Goal: Task Accomplishment & Management: Use online tool/utility

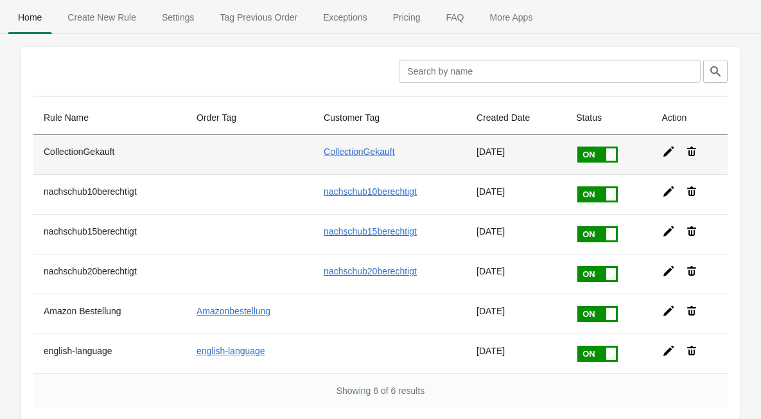
click at [80, 155] on th "CollectionGekauft" at bounding box center [109, 154] width 153 height 39
click at [342, 157] on link "CollectionGekauft" at bounding box center [359, 151] width 71 height 10
click at [666, 155] on icon at bounding box center [668, 151] width 10 height 10
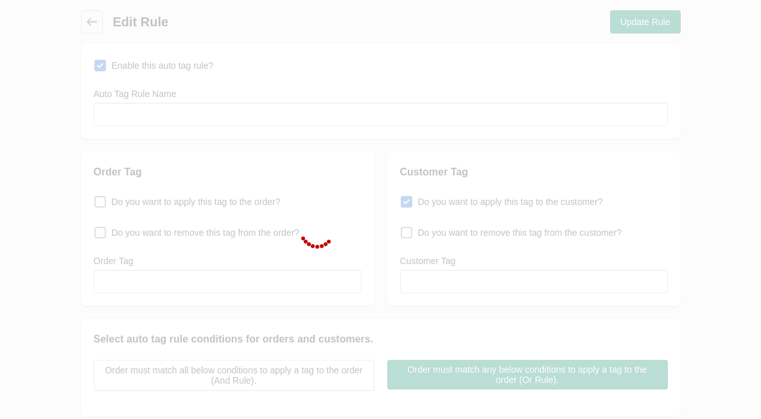
type input "CollectionGekauft"
checkbox input "true"
type input "CollectionGekauft"
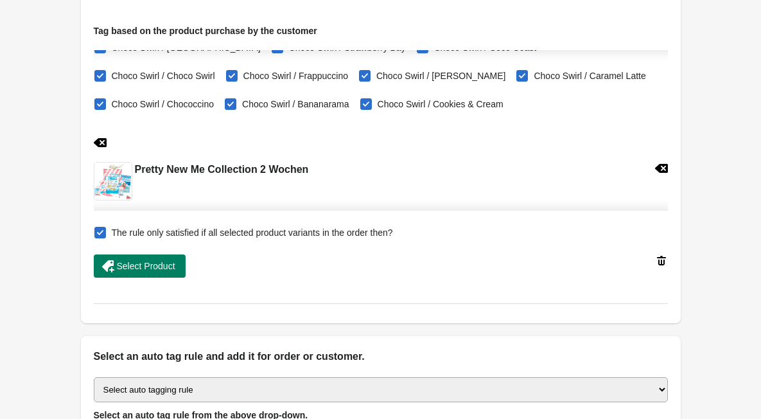
scroll to position [371, 0]
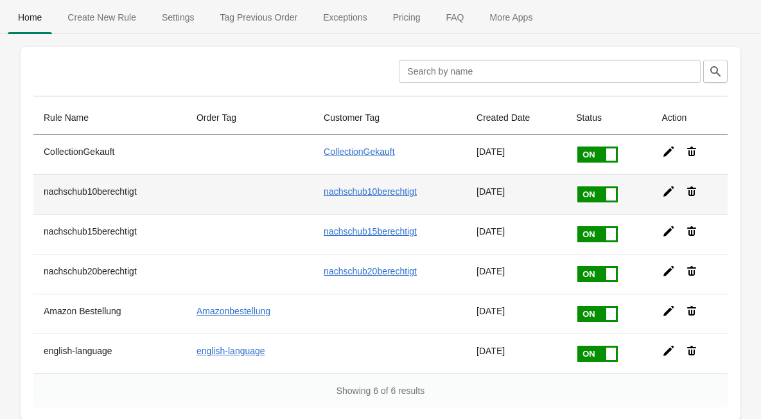
scroll to position [64, 0]
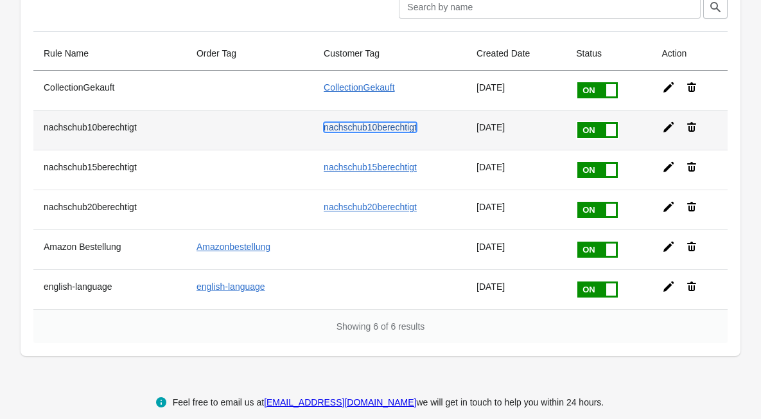
click at [355, 131] on link "nachschub10berechtigt" at bounding box center [370, 127] width 93 height 10
